Goal: Check status: Check status

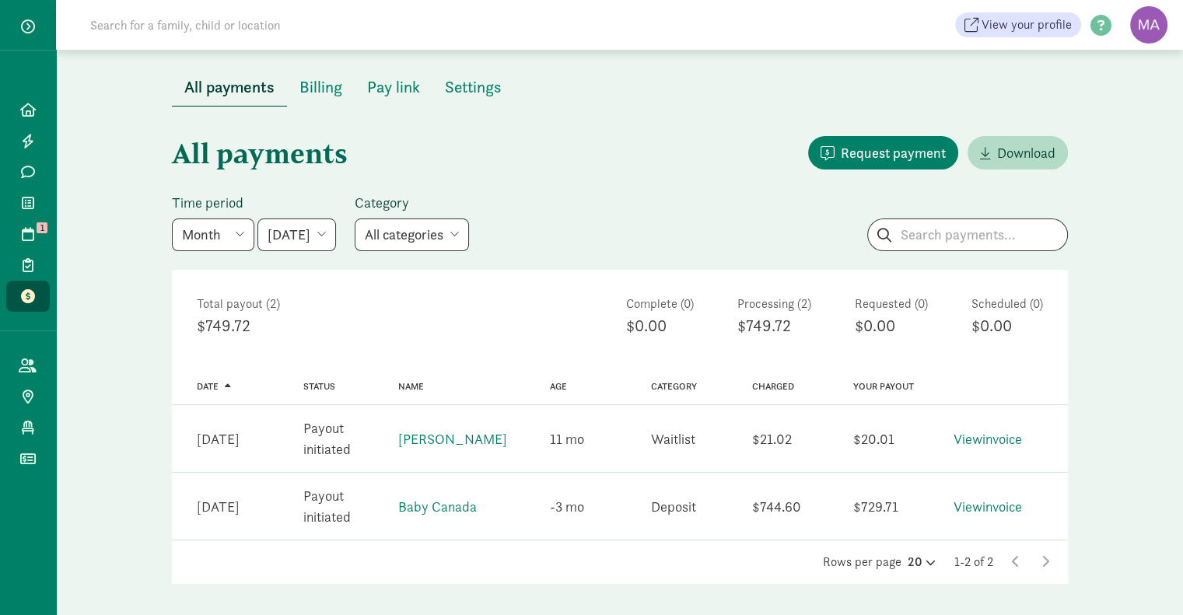
scroll to position [18, 0]
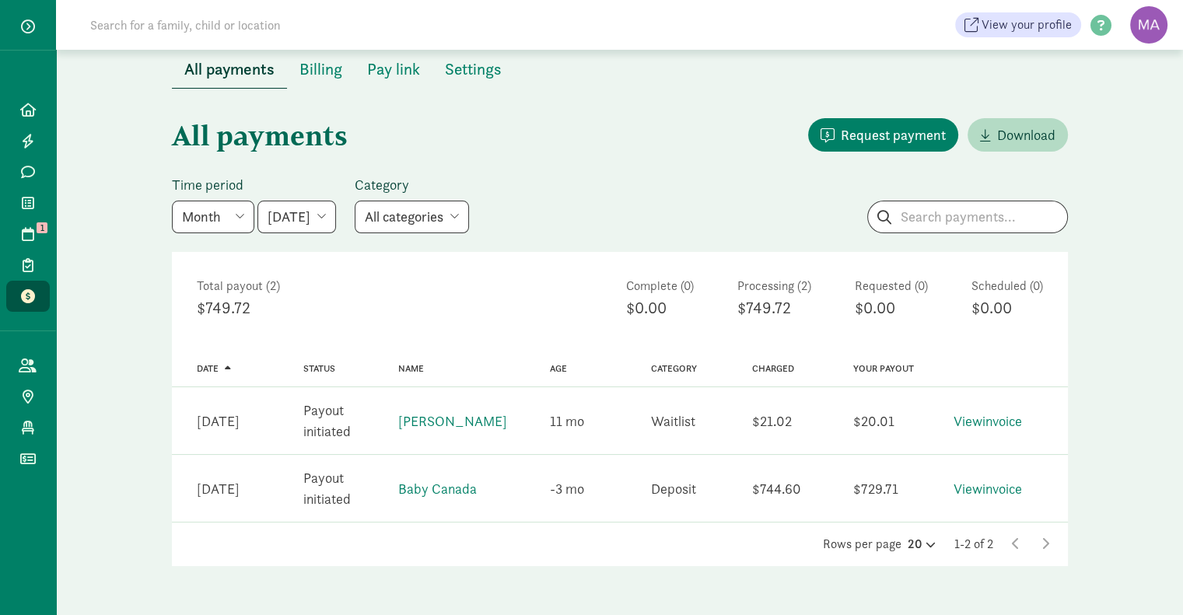
click at [1008, 491] on link "View invoice" at bounding box center [988, 489] width 68 height 18
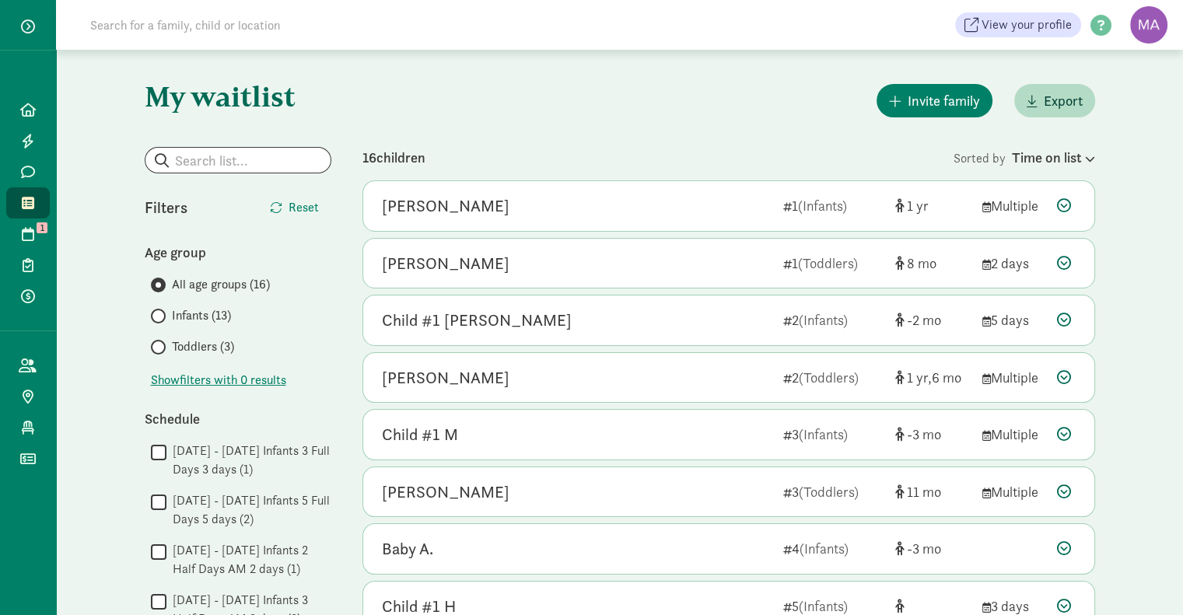
click at [1088, 158] on icon at bounding box center [1088, 159] width 13 height 10
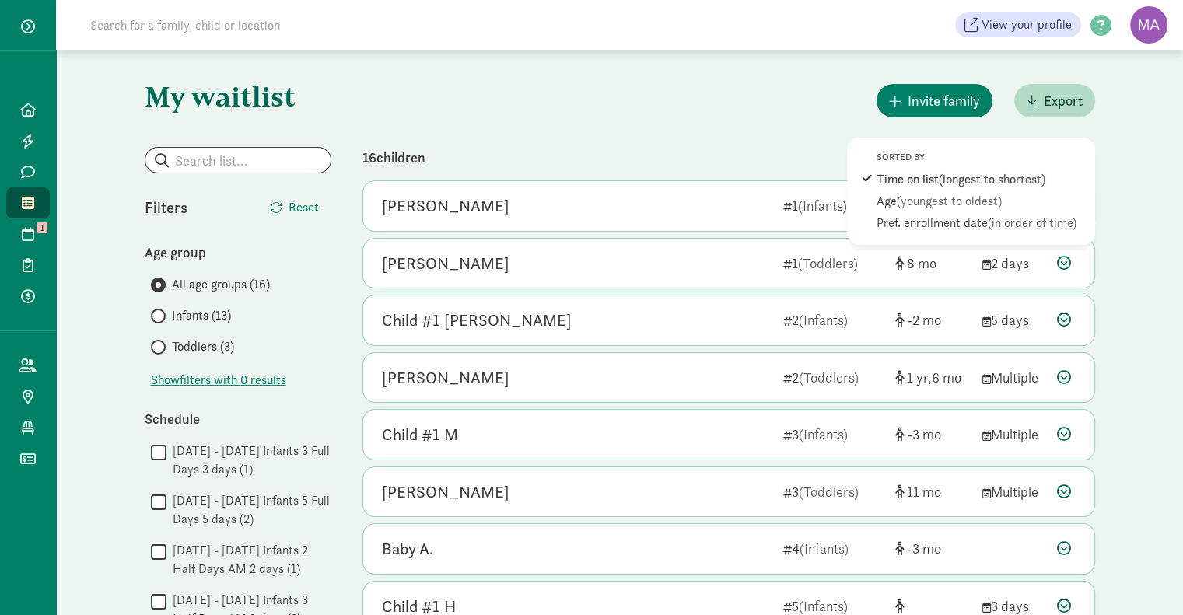
click at [944, 205] on span "(youngest to oldest)" at bounding box center [949, 201] width 105 height 16
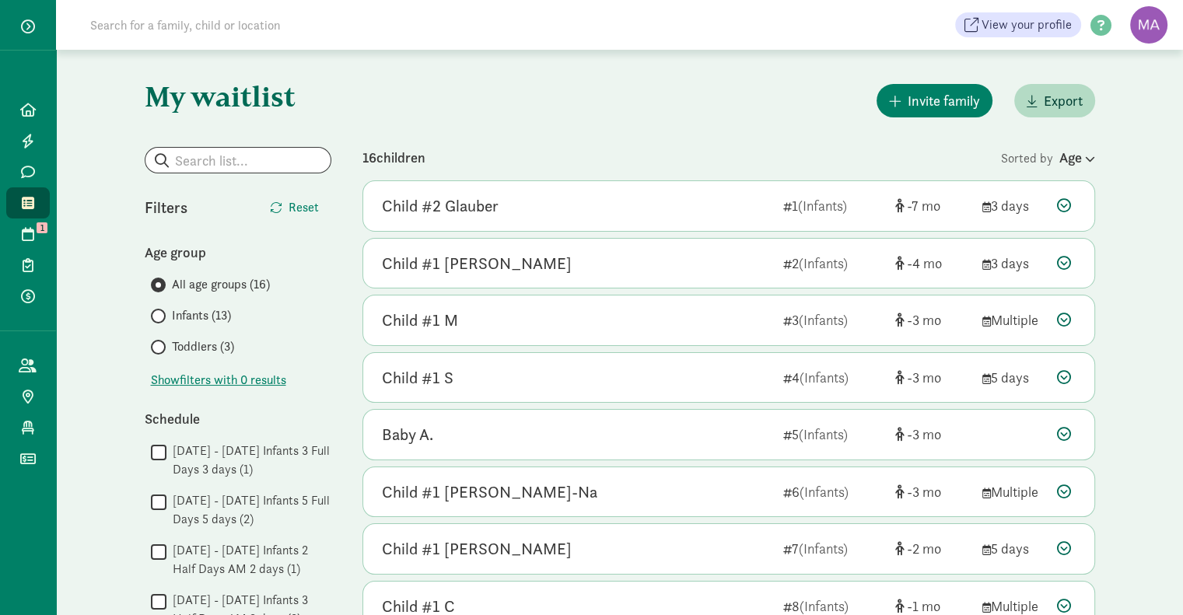
click at [1064, 202] on icon at bounding box center [1064, 205] width 14 height 14
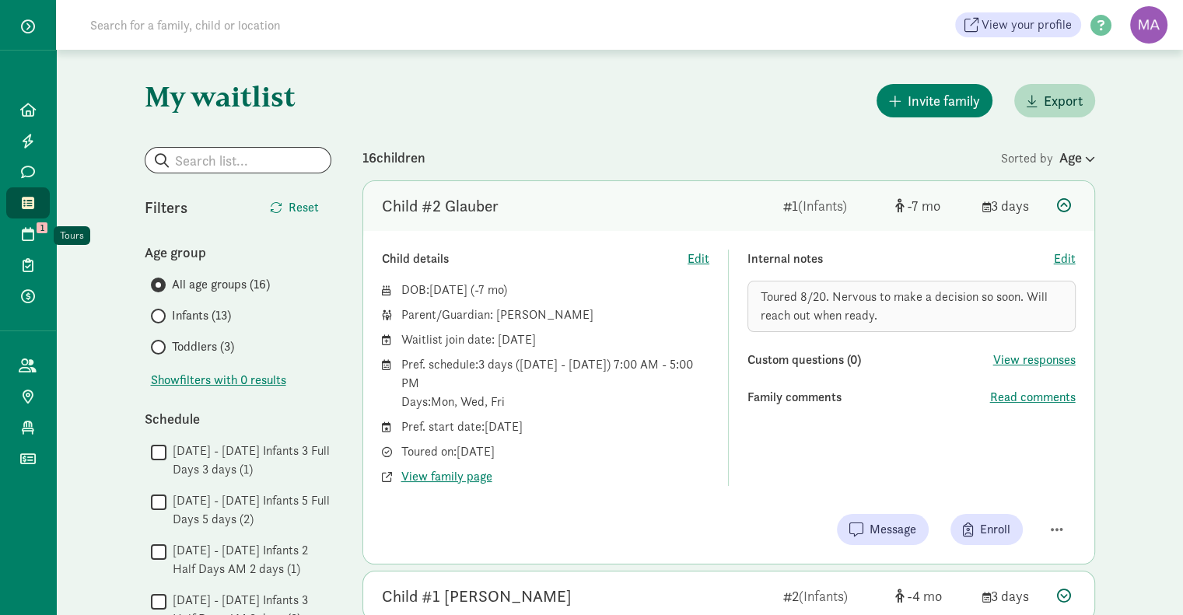
click at [31, 236] on icon at bounding box center [28, 234] width 12 height 14
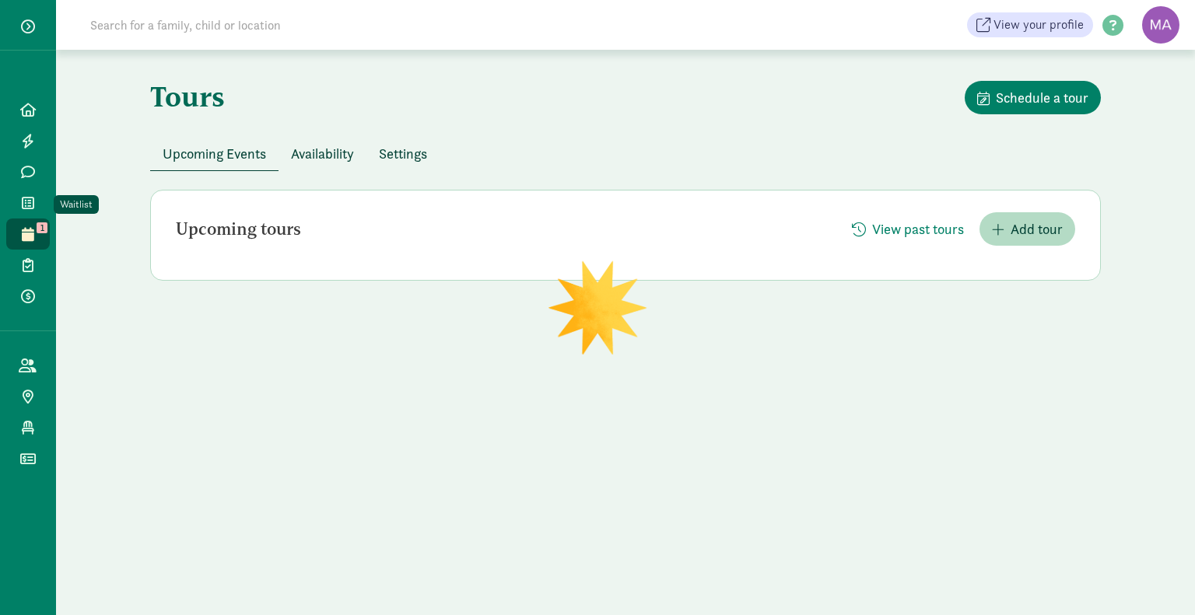
click at [28, 205] on icon at bounding box center [28, 203] width 12 height 14
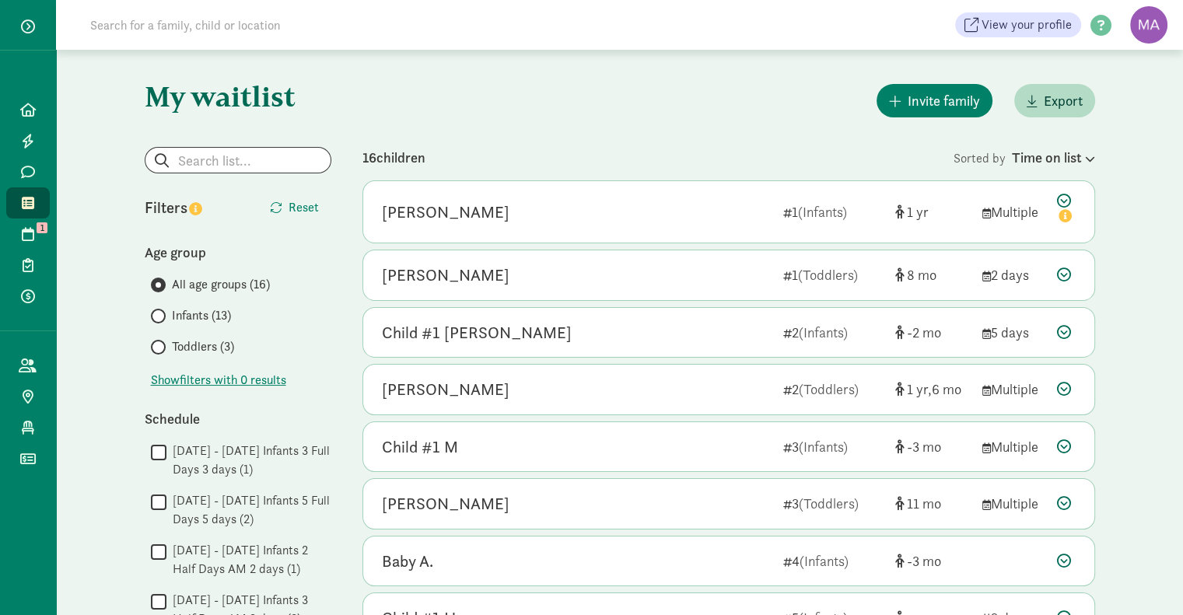
click at [1030, 157] on div "Time on list" at bounding box center [1053, 157] width 83 height 21
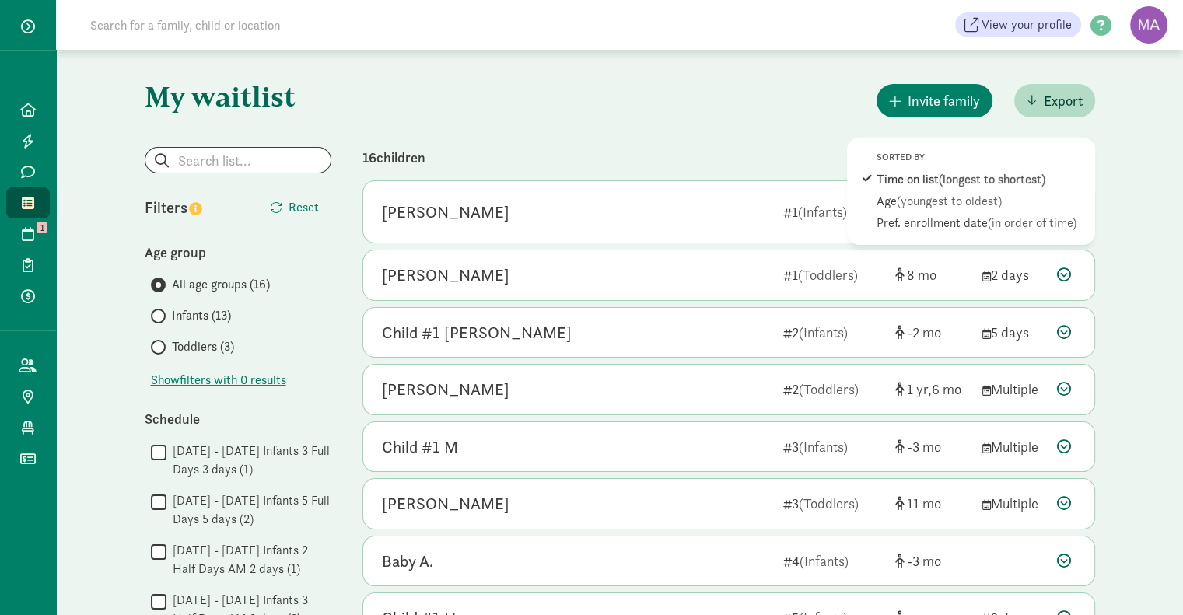
click at [924, 205] on span "(youngest to oldest)" at bounding box center [949, 201] width 105 height 16
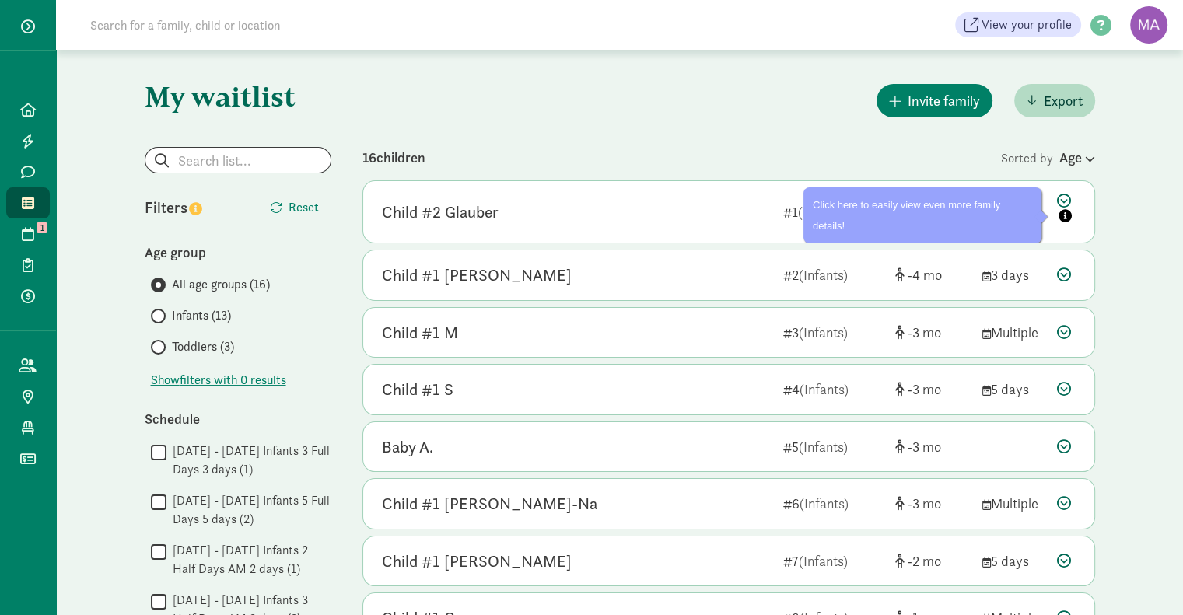
click at [1064, 202] on icon at bounding box center [1066, 210] width 19 height 33
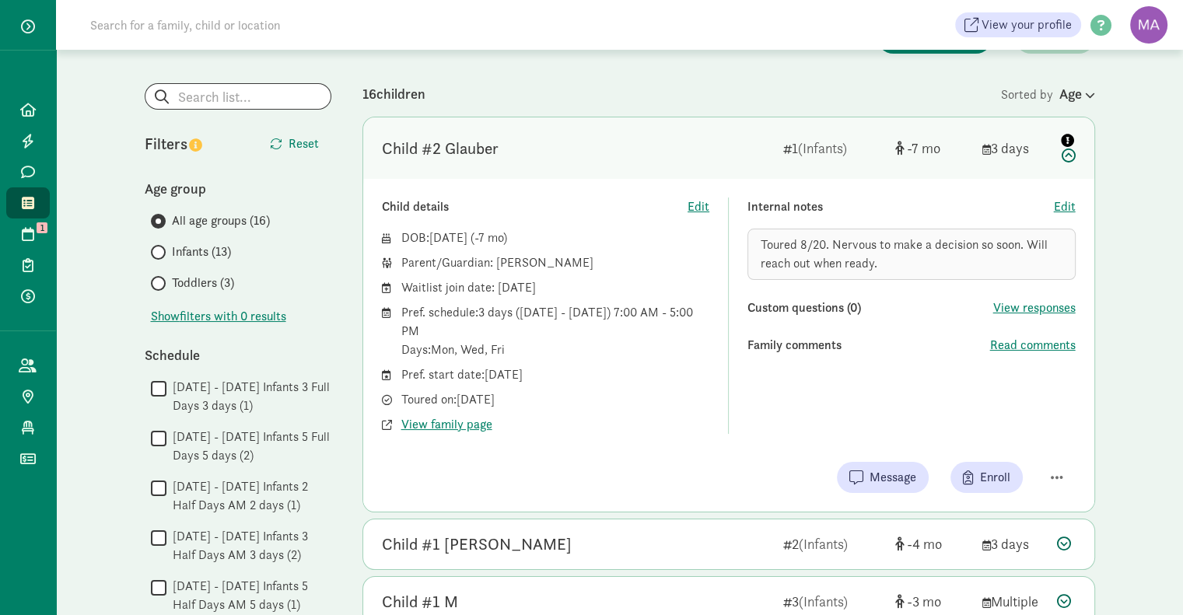
scroll to position [65, 0]
click at [1080, 94] on div "Age" at bounding box center [1078, 92] width 36 height 21
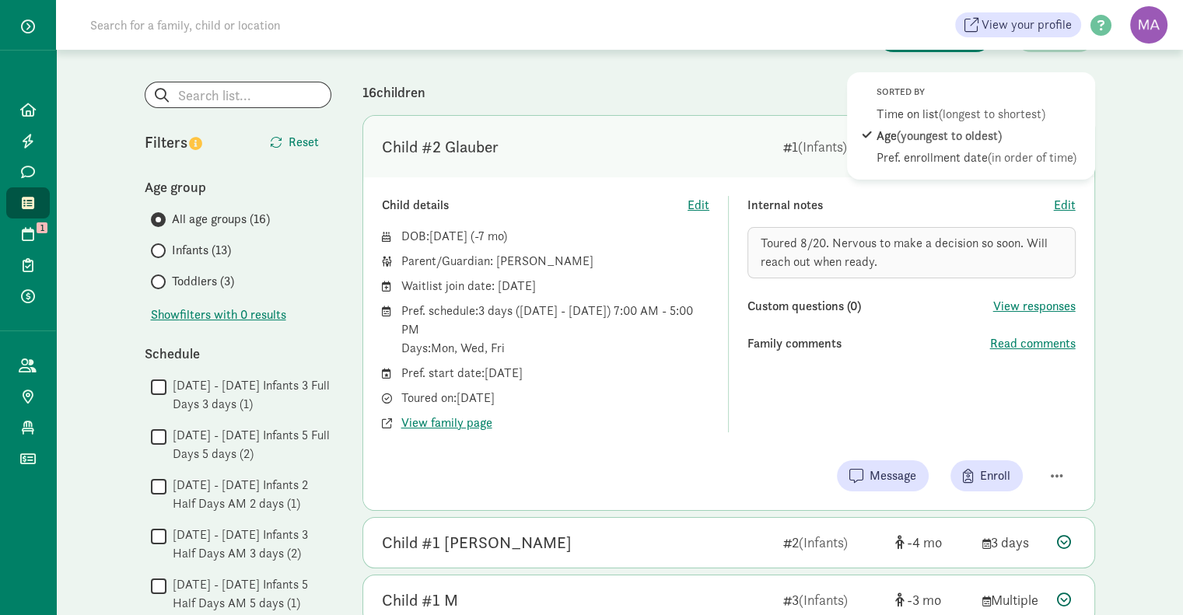
click at [1080, 94] on div "Sorted by Time on list (longest to shortest) Age (youngest to oldest) Pref. enr…" at bounding box center [971, 125] width 248 height 107
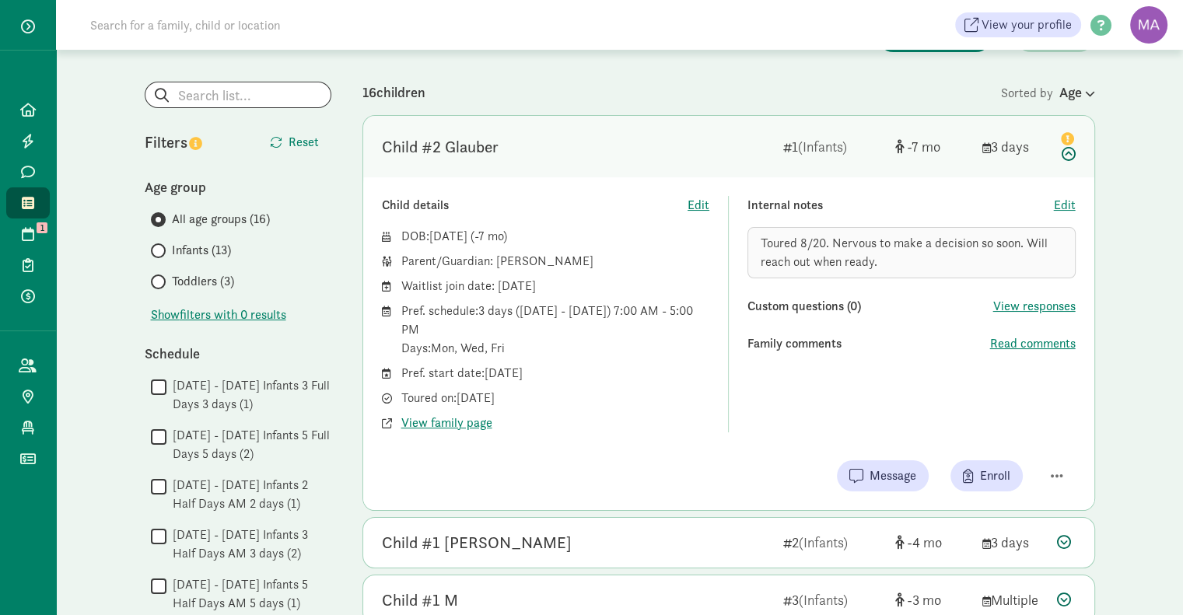
scroll to position [0, 0]
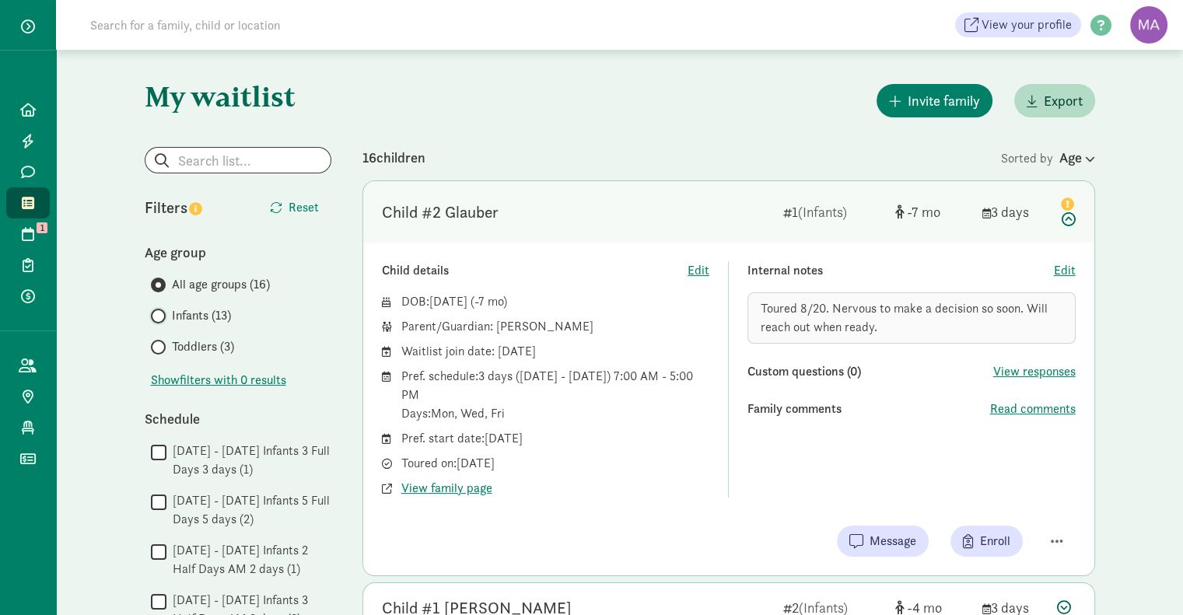
click at [156, 320] on input "Infants (13)" at bounding box center [156, 316] width 10 height 10
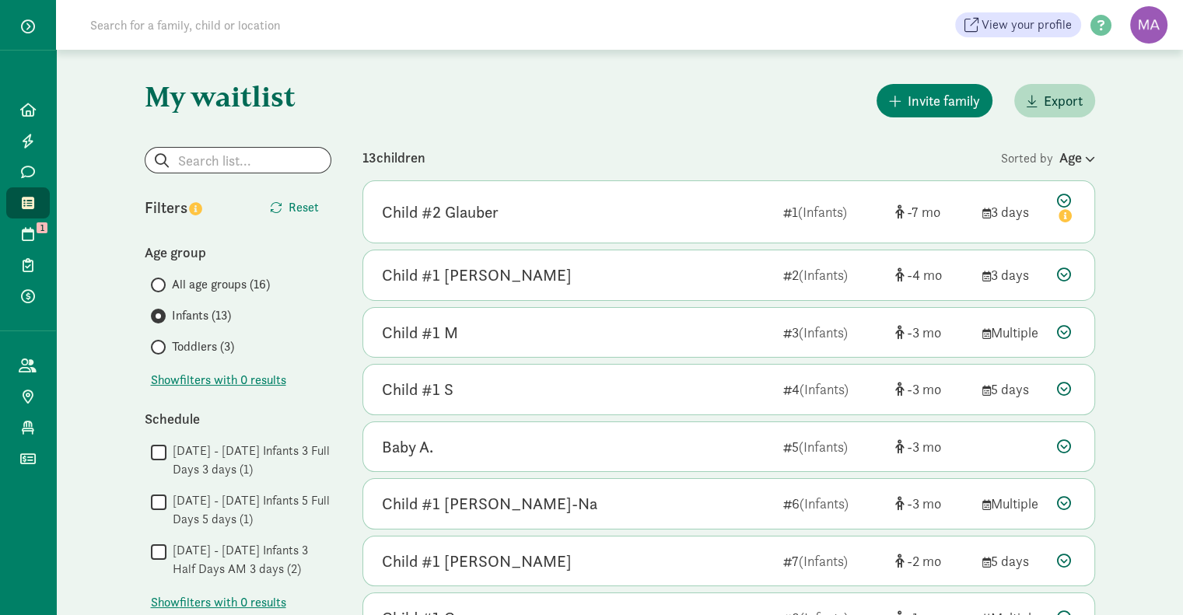
click at [1086, 159] on icon at bounding box center [1088, 159] width 13 height 10
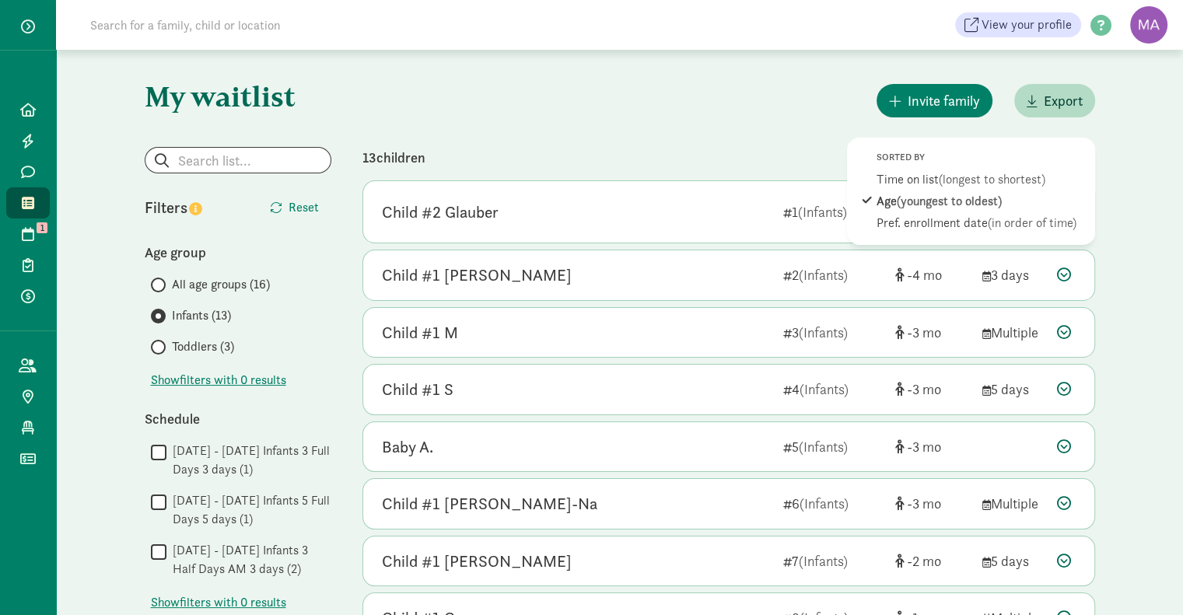
click at [965, 222] on div "Pref. enrollment date (in order of time)" at bounding box center [982, 223] width 210 height 19
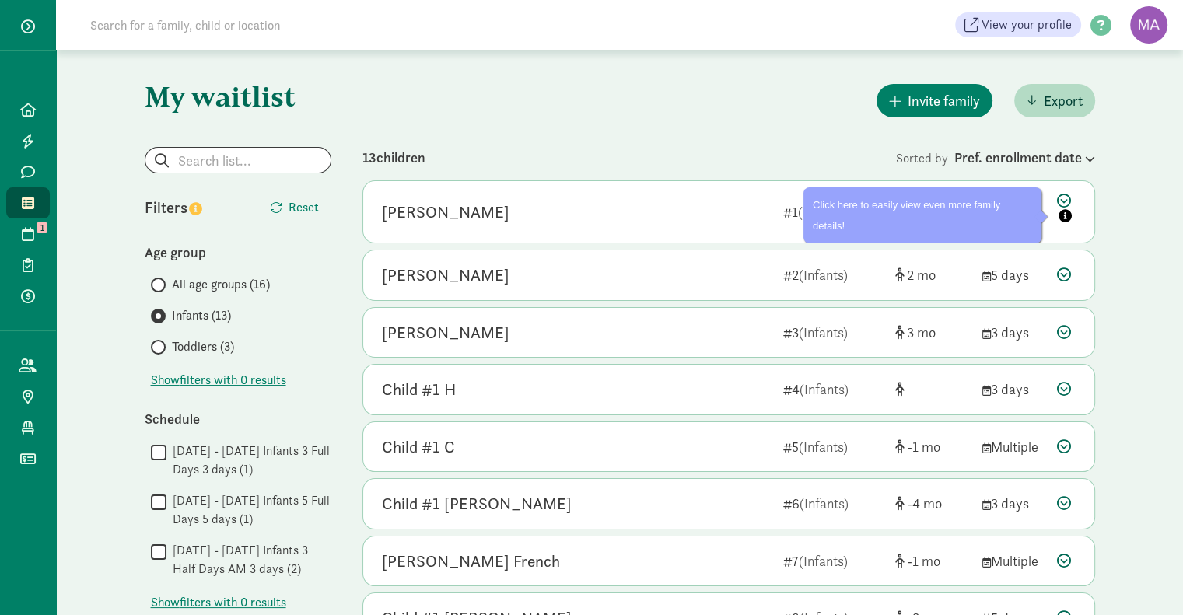
click at [1064, 204] on icon at bounding box center [1066, 210] width 19 height 33
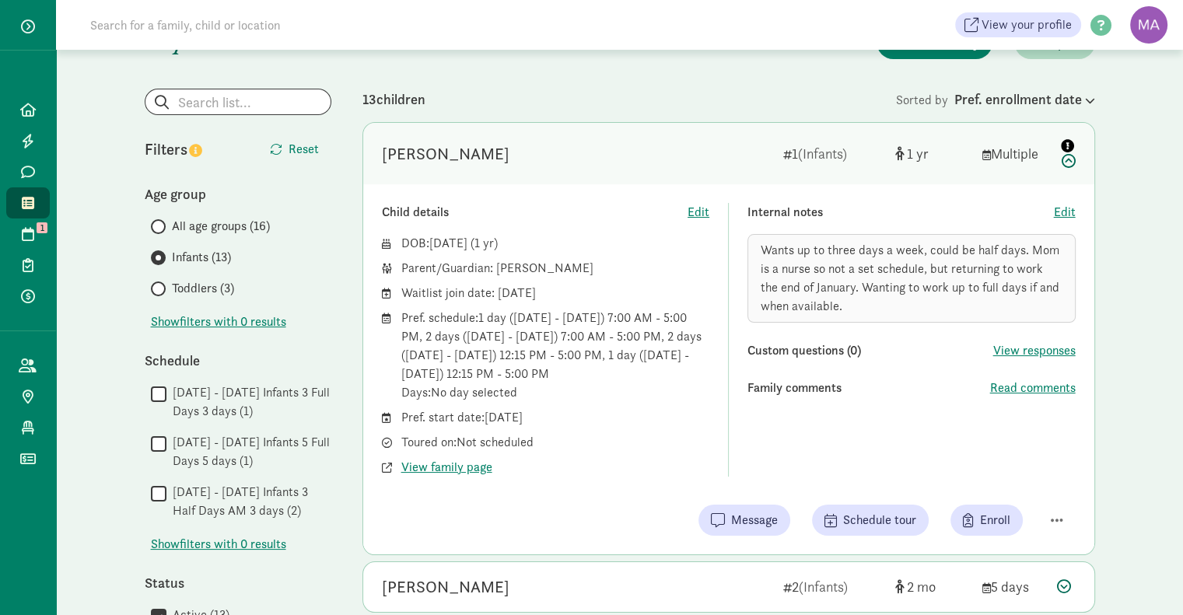
scroll to position [81, 0]
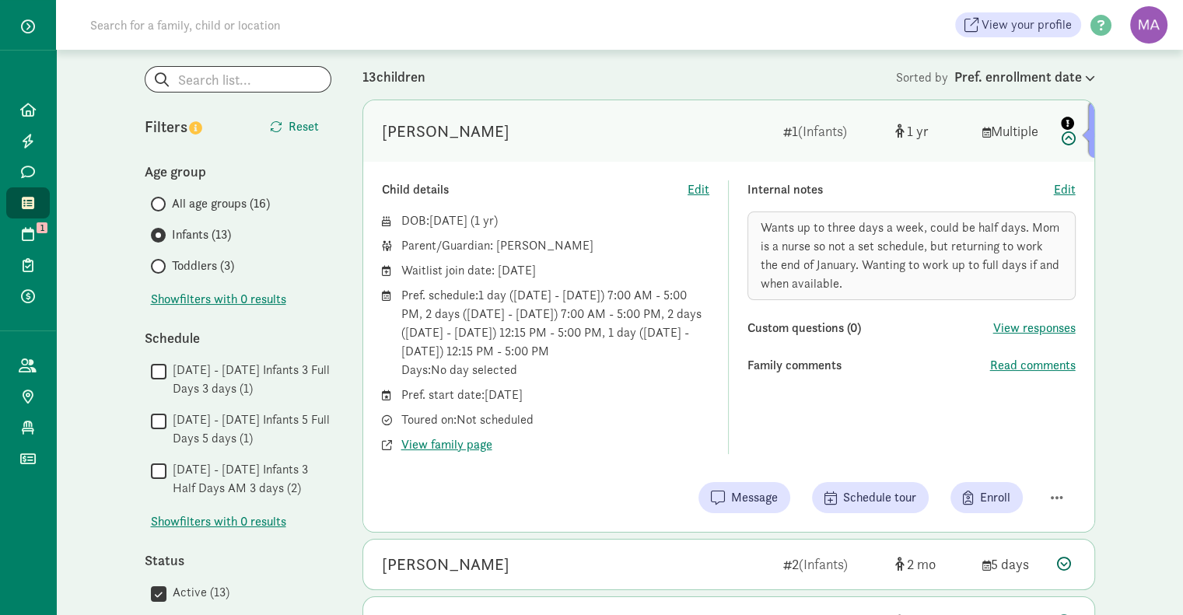
click at [1069, 137] on icon at bounding box center [1066, 129] width 19 height 33
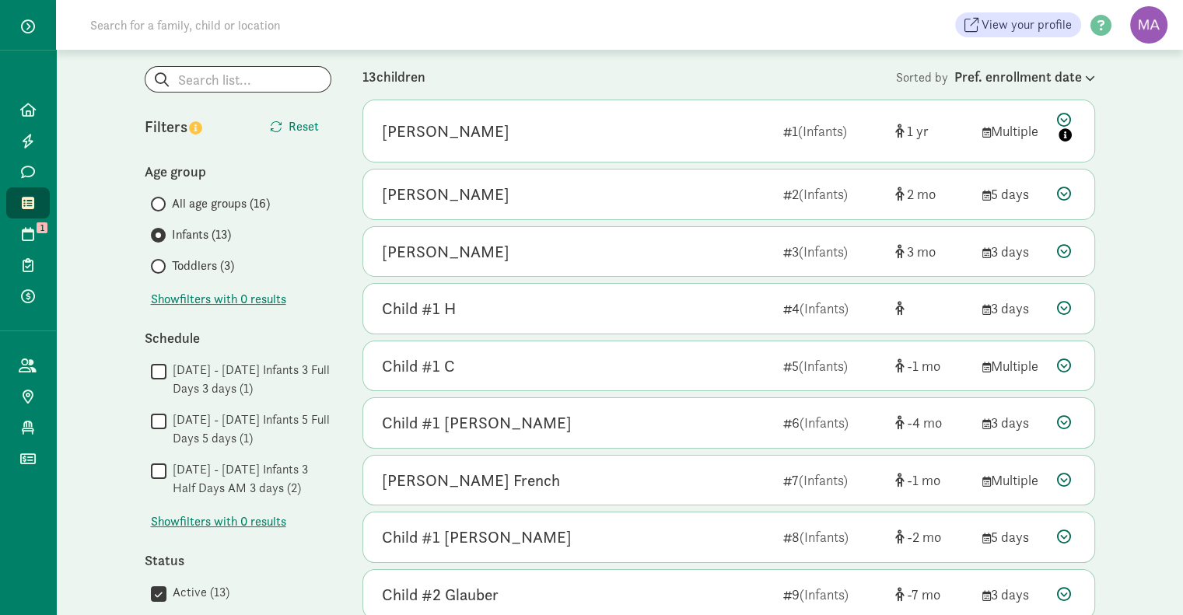
click at [1067, 196] on icon at bounding box center [1064, 194] width 14 height 14
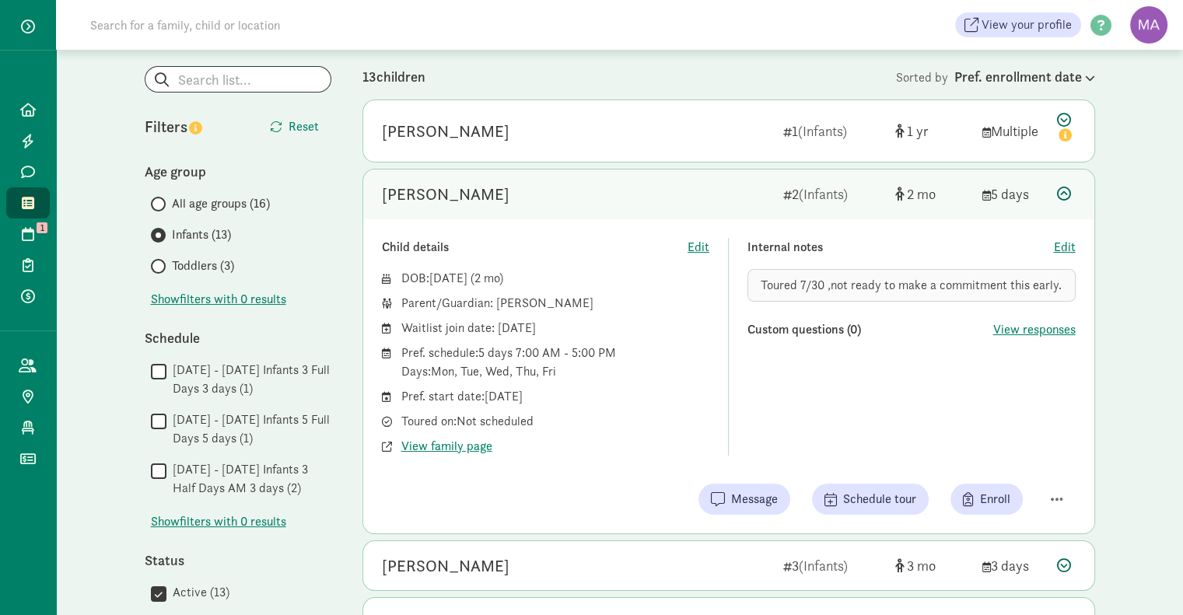
click at [1067, 196] on icon at bounding box center [1064, 194] width 14 height 14
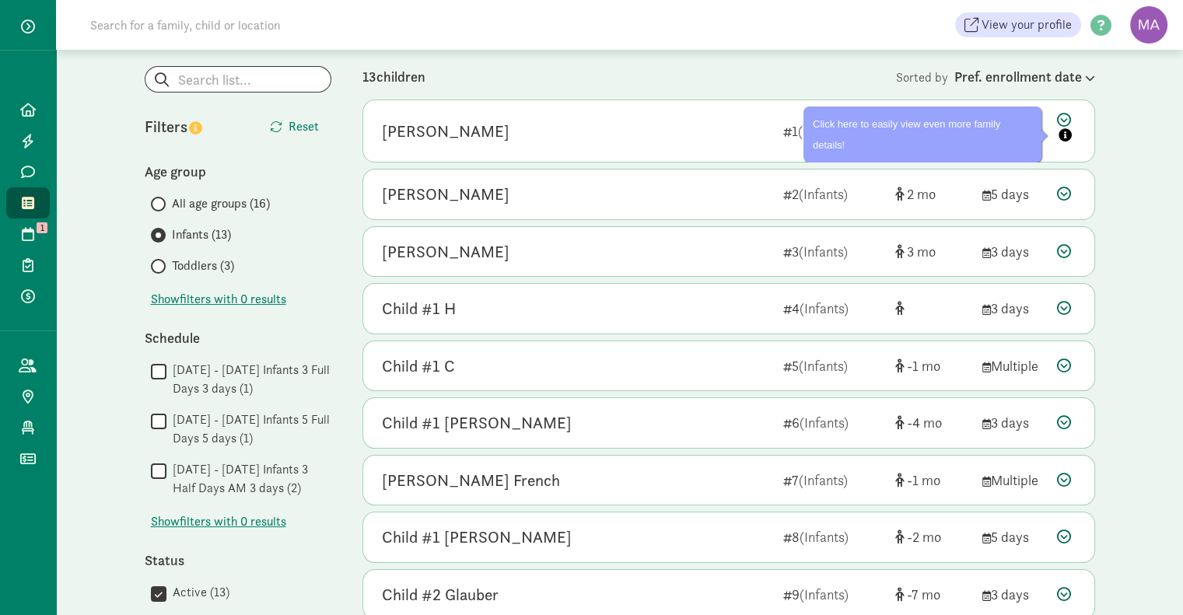
click at [1063, 113] on icon at bounding box center [1066, 129] width 19 height 33
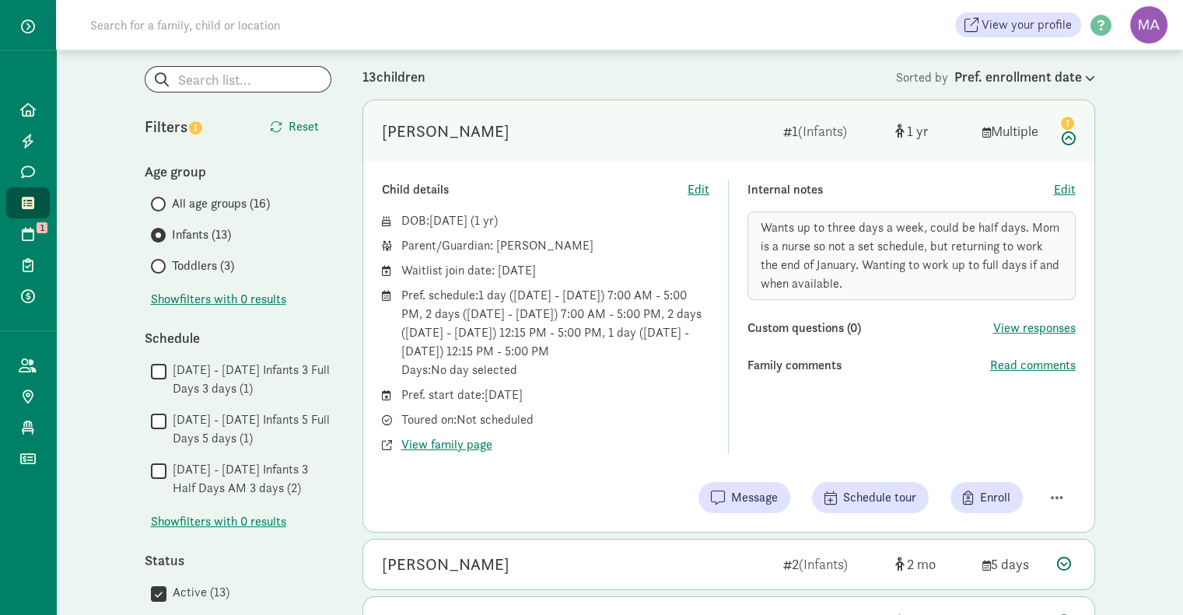
click at [1071, 139] on icon at bounding box center [1066, 129] width 19 height 33
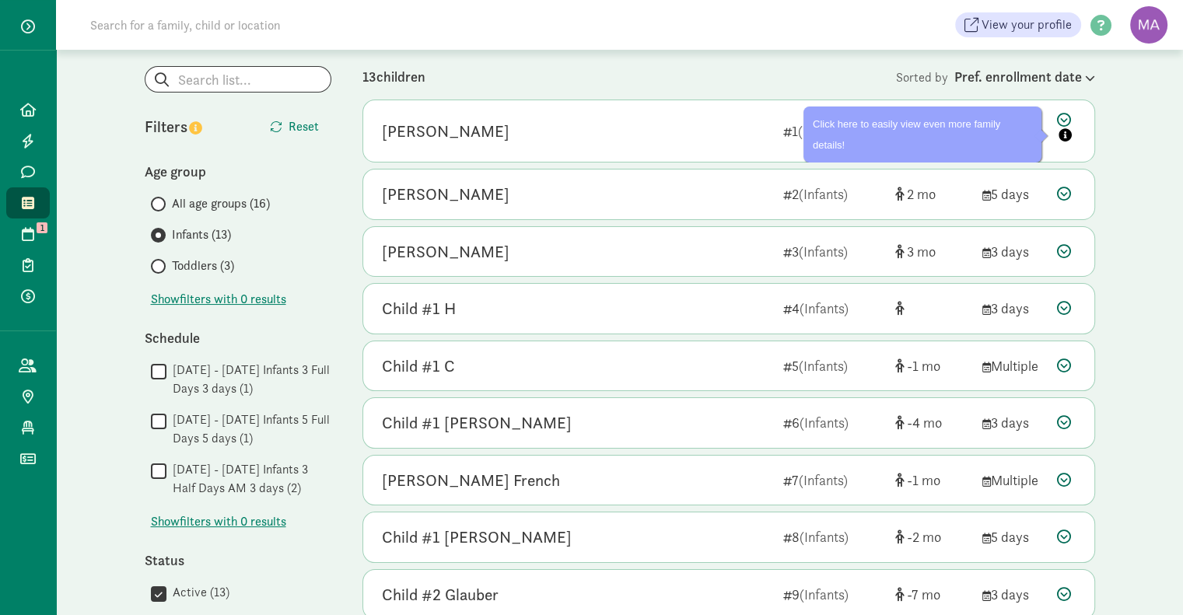
click at [1066, 194] on icon at bounding box center [1064, 194] width 14 height 14
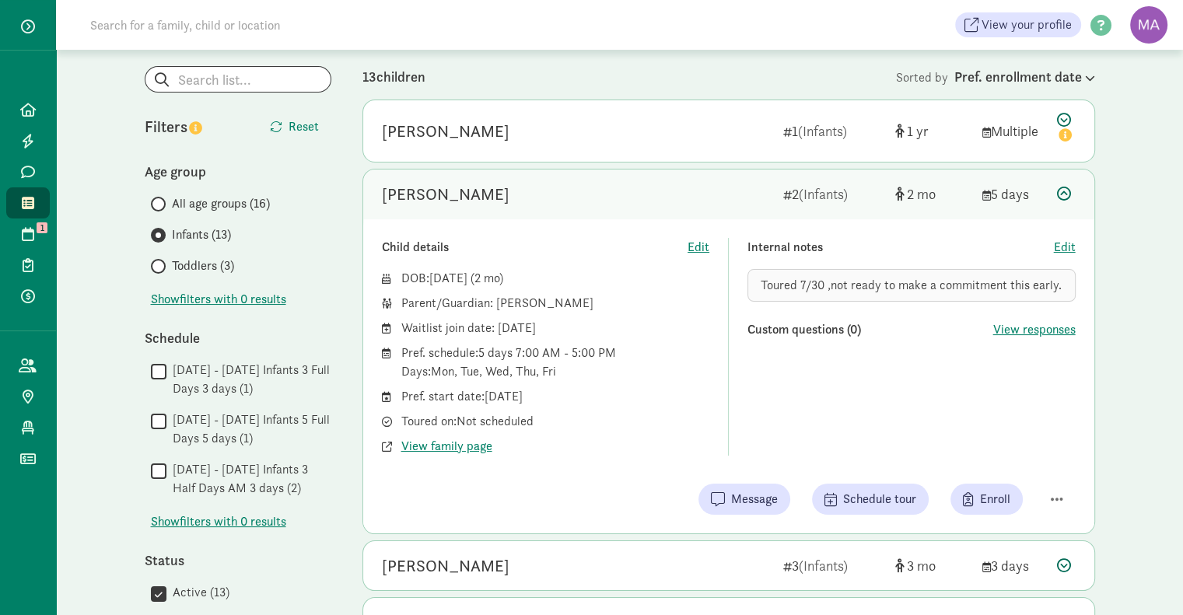
click at [1064, 194] on icon at bounding box center [1064, 194] width 14 height 14
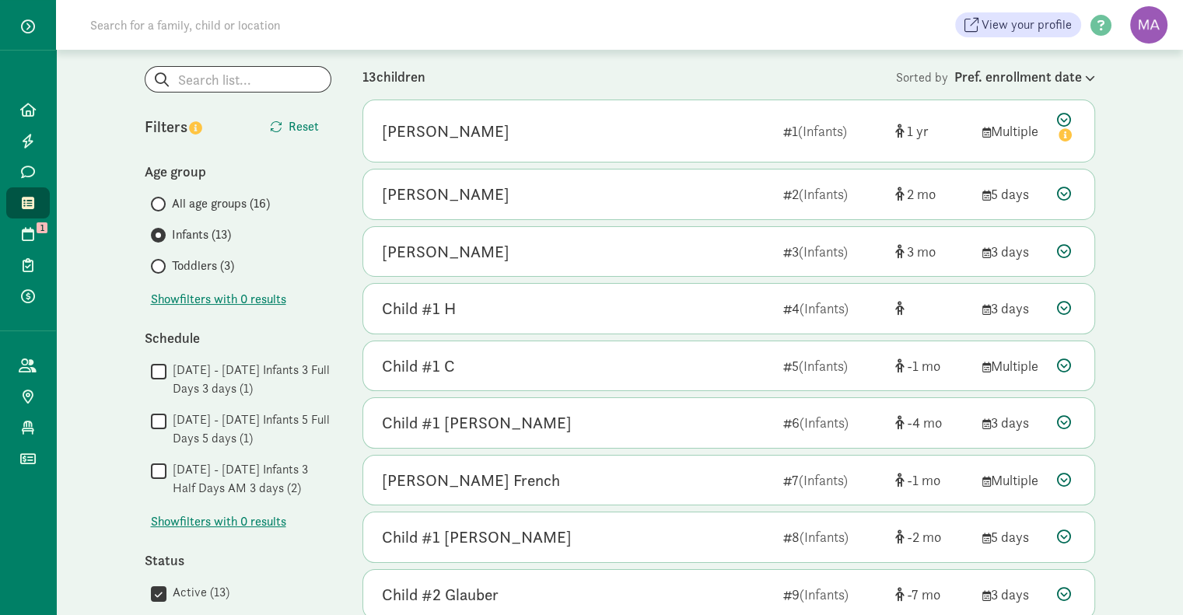
click at [1065, 247] on icon at bounding box center [1064, 251] width 14 height 14
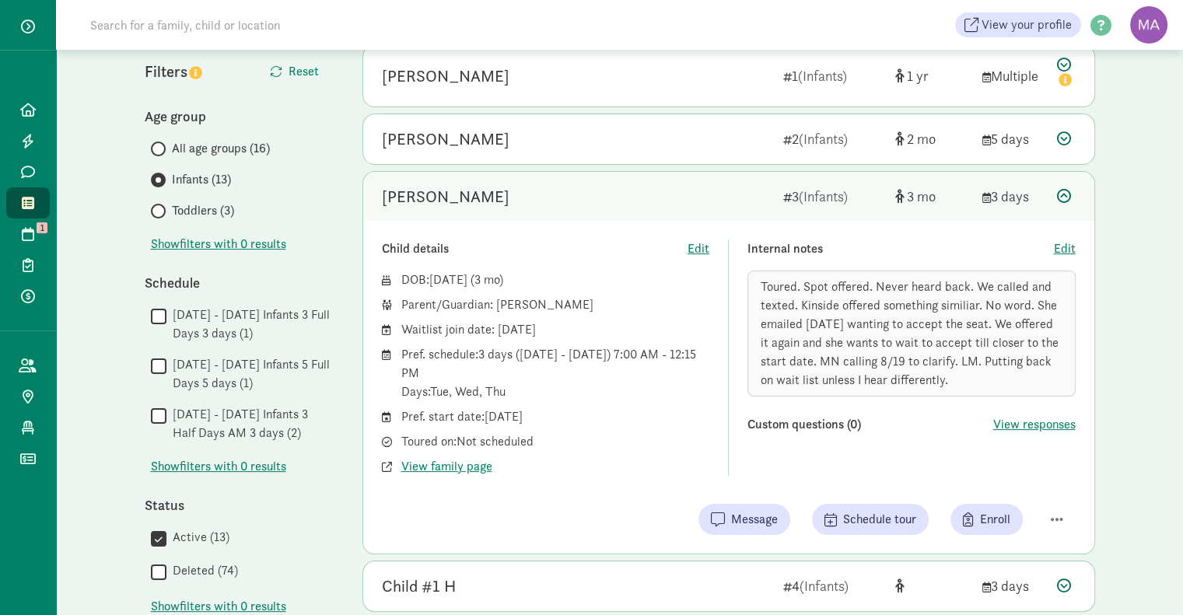
scroll to position [140, 0]
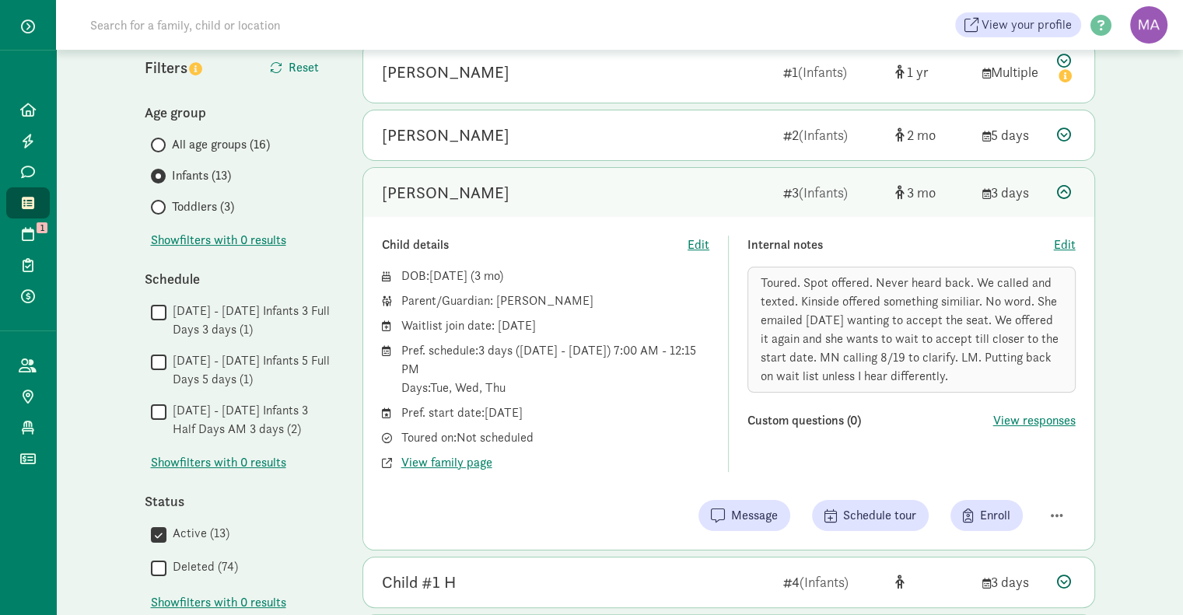
click at [1064, 192] on icon at bounding box center [1064, 192] width 14 height 14
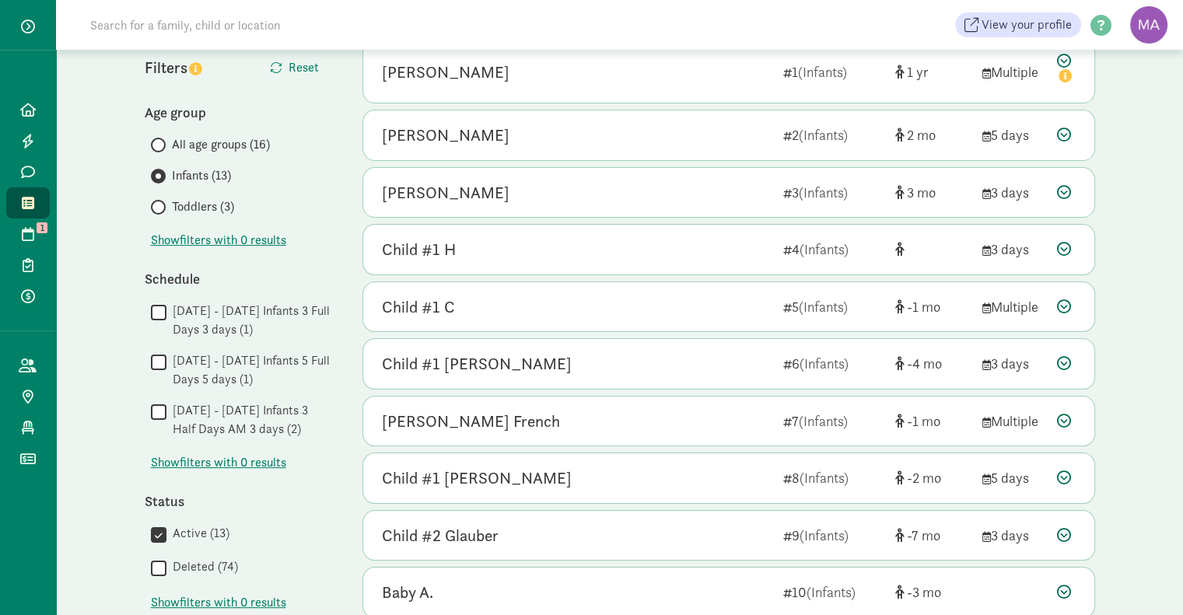
click at [1070, 247] on icon at bounding box center [1064, 249] width 14 height 14
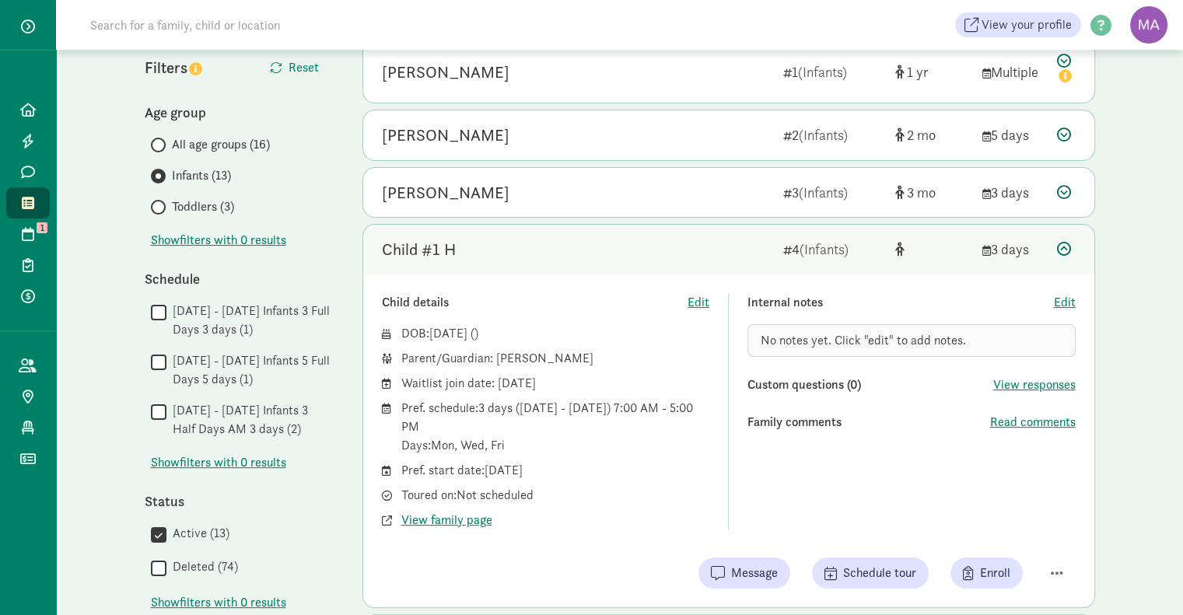
click at [1067, 247] on icon at bounding box center [1064, 249] width 14 height 14
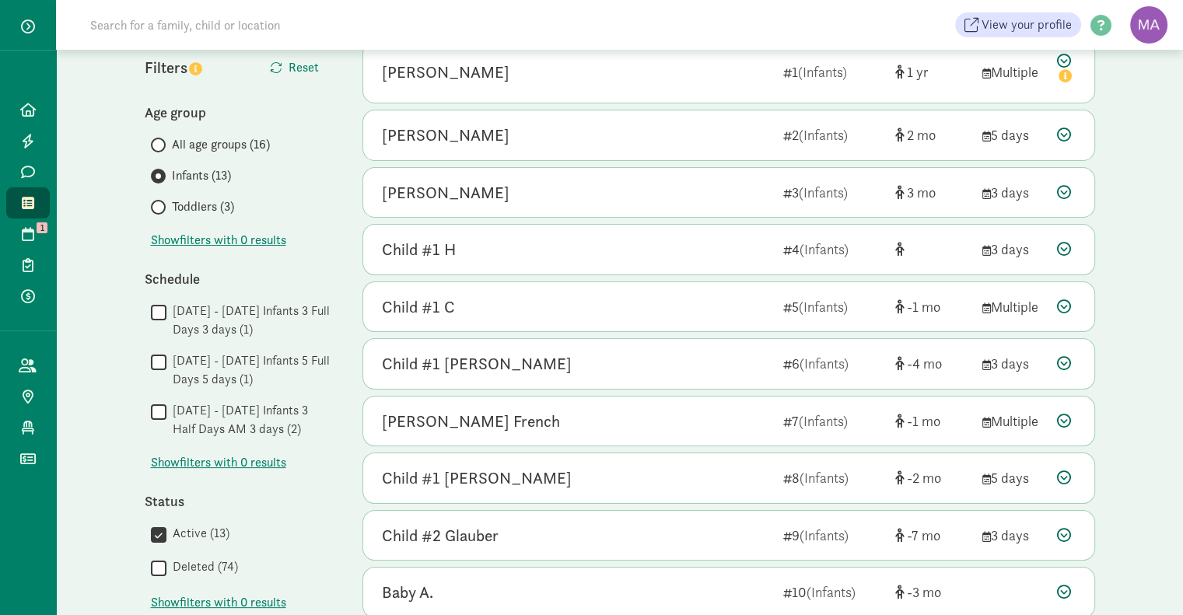
click at [1067, 310] on icon at bounding box center [1064, 307] width 14 height 14
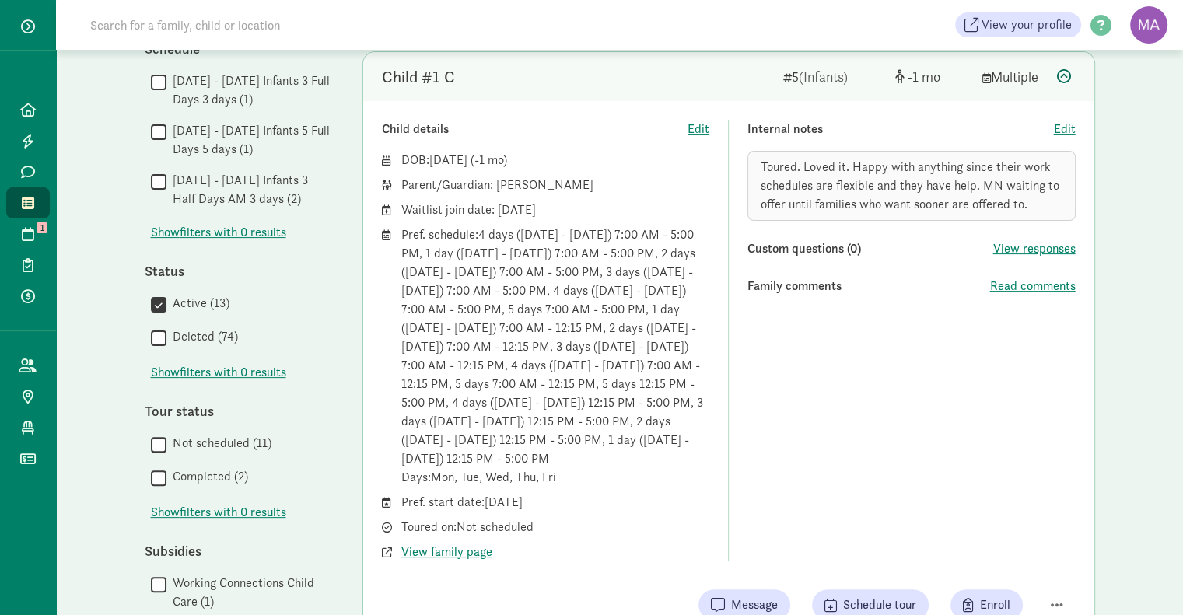
scroll to position [373, 0]
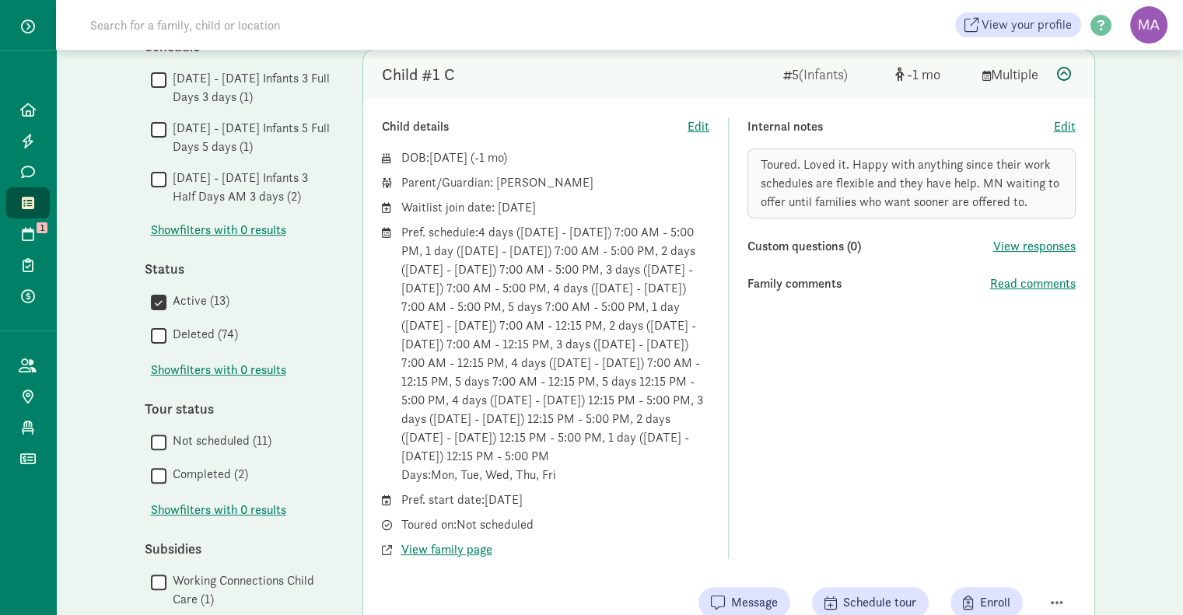
click at [1063, 77] on icon at bounding box center [1064, 74] width 14 height 14
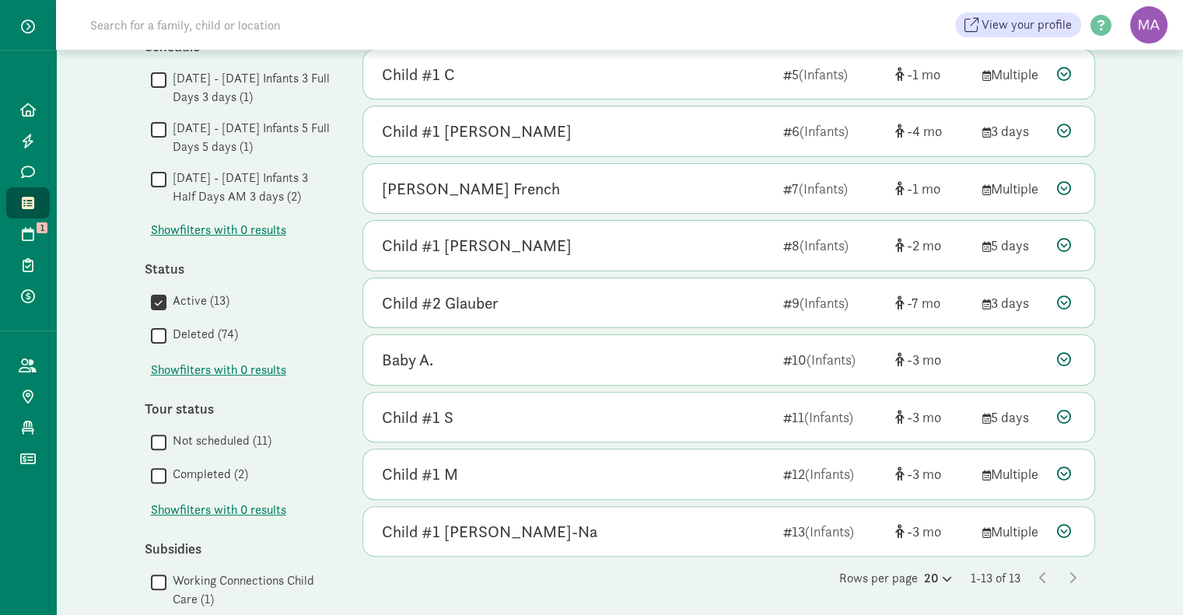
click at [1067, 130] on icon at bounding box center [1064, 131] width 14 height 14
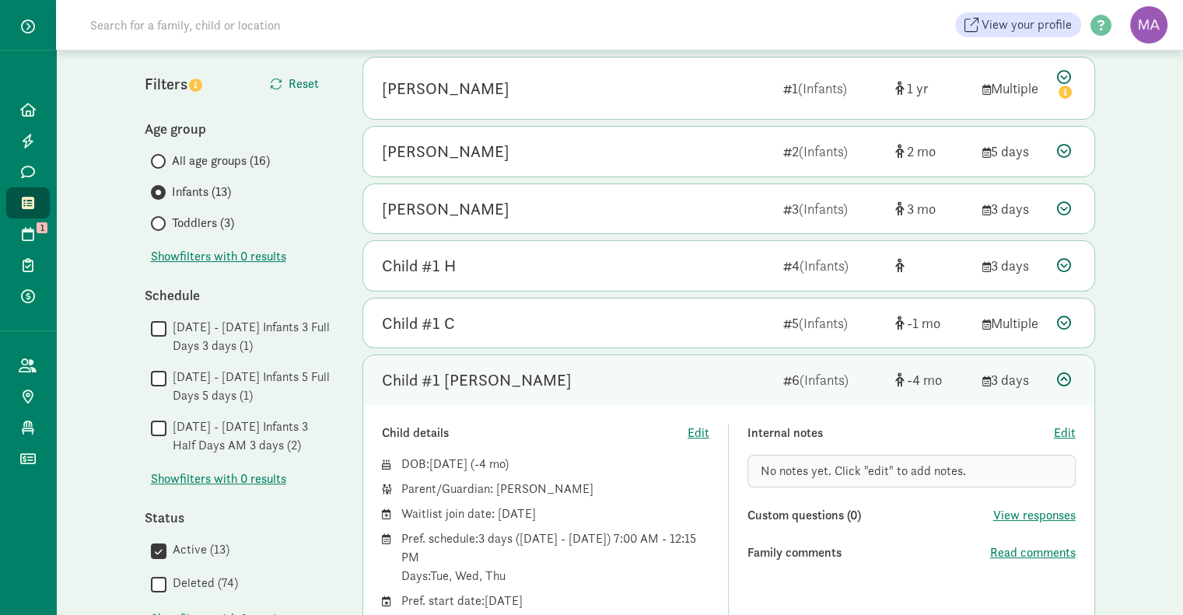
scroll to position [115, 0]
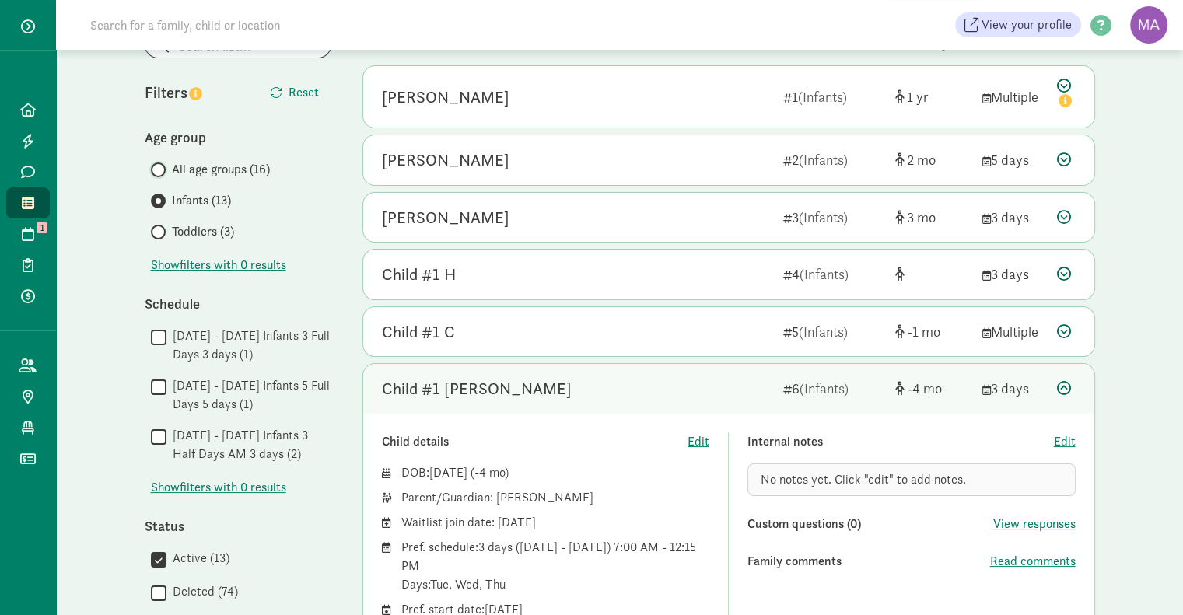
click at [158, 165] on input "All age groups (16)" at bounding box center [156, 170] width 10 height 10
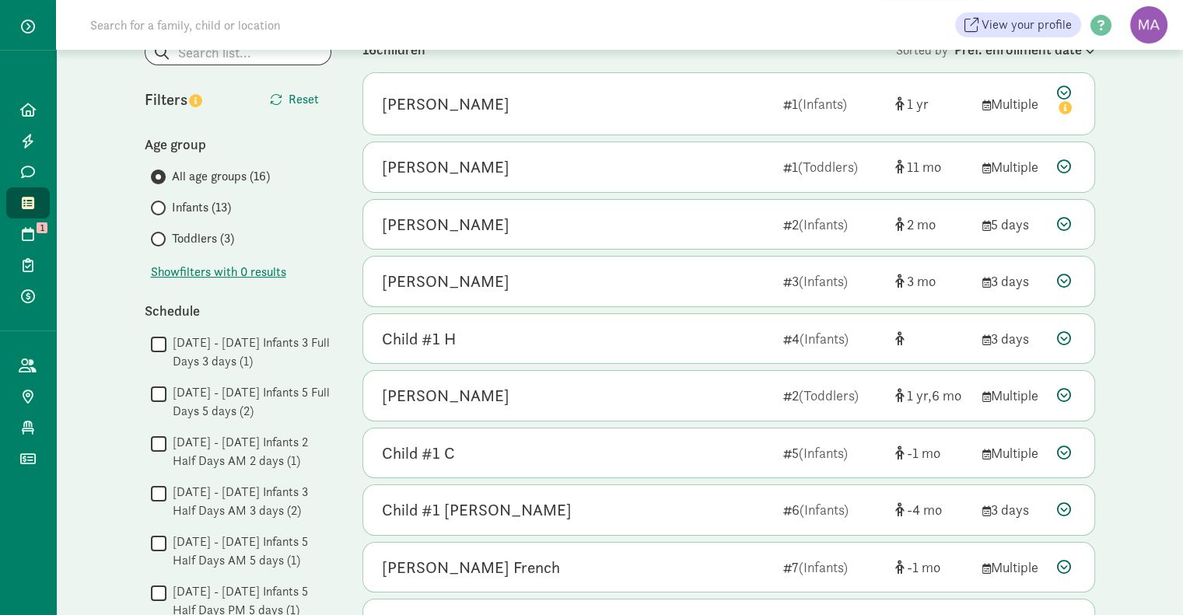
scroll to position [0, 0]
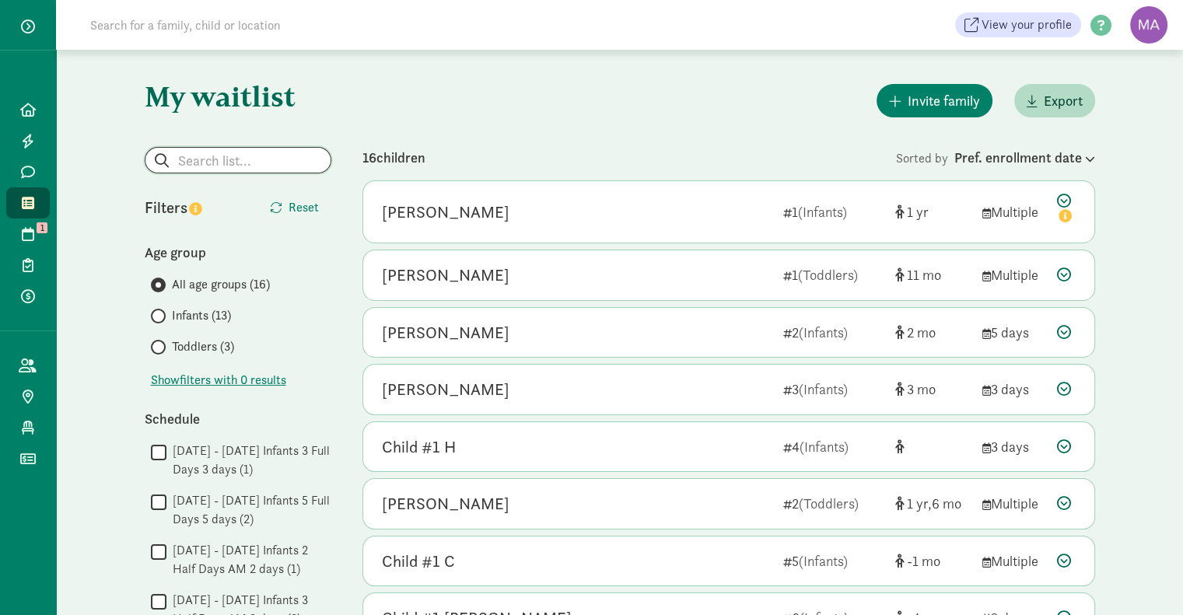
click at [215, 158] on input "search" at bounding box center [237, 160] width 185 height 25
type input "[PERSON_NAME]"
